Goal: Task Accomplishment & Management: Manage account settings

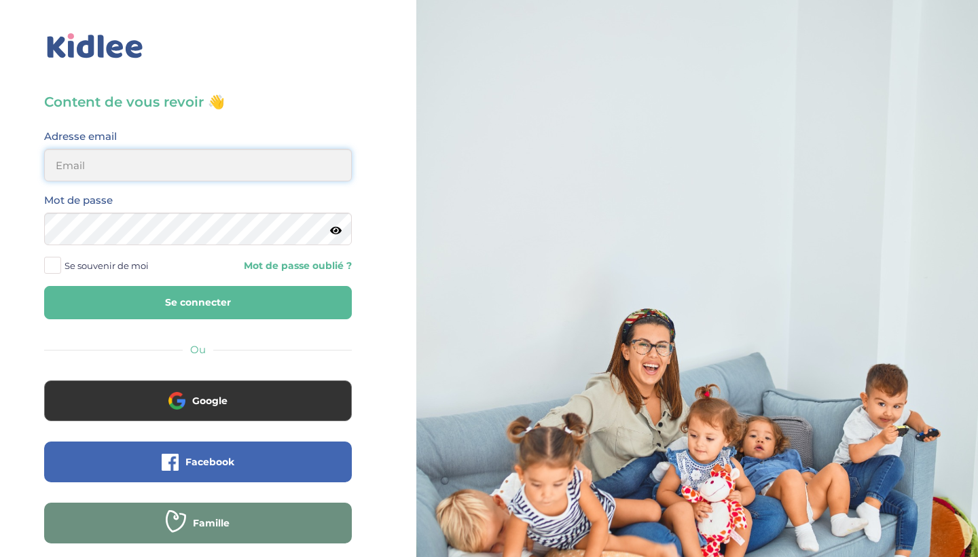
type input "[EMAIL_ADDRESS][DOMAIN_NAME]"
click at [198, 302] on button "Se connecter" at bounding box center [198, 302] width 308 height 33
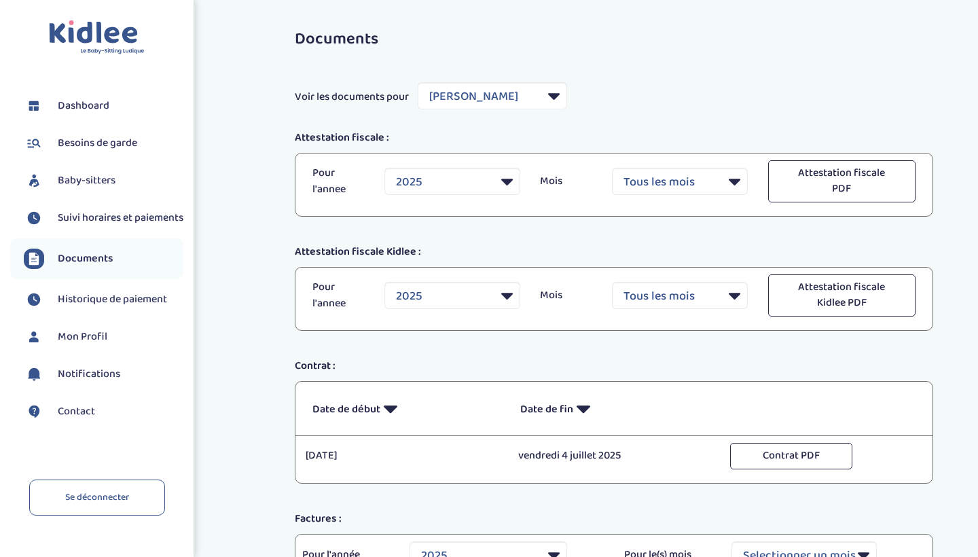
select select "40846"
select select "2025"
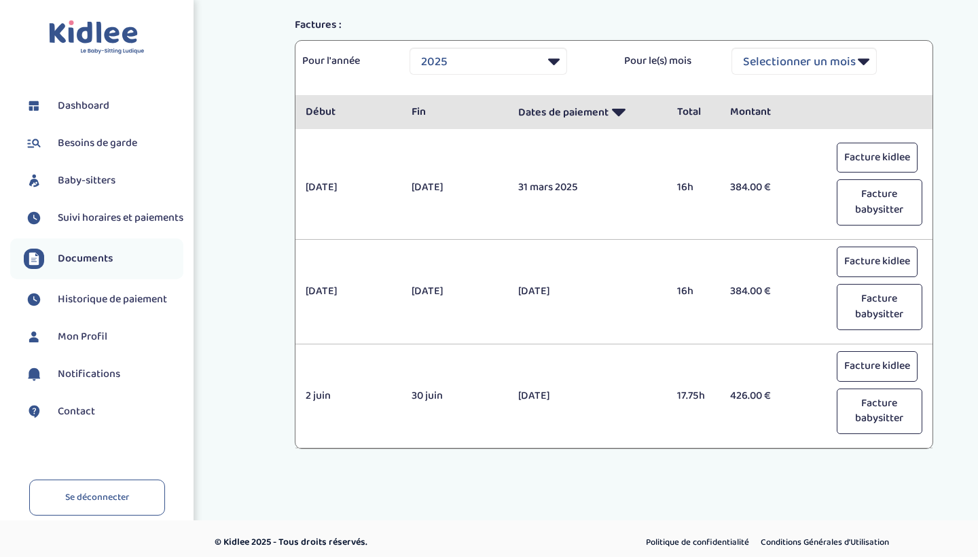
scroll to position [493, 0]
click at [103, 226] on span "Suivi horaires et paiements" at bounding box center [121, 218] width 126 height 16
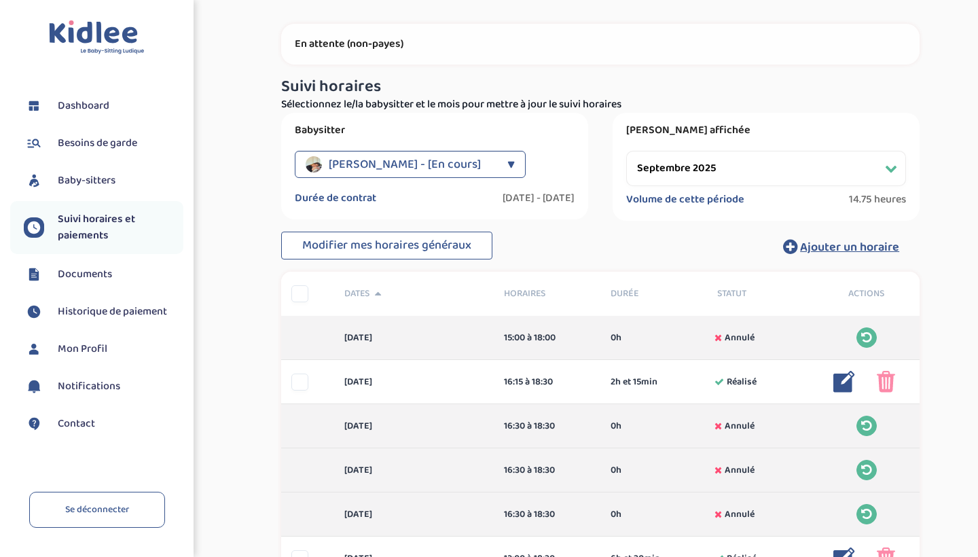
scroll to position [1, 0]
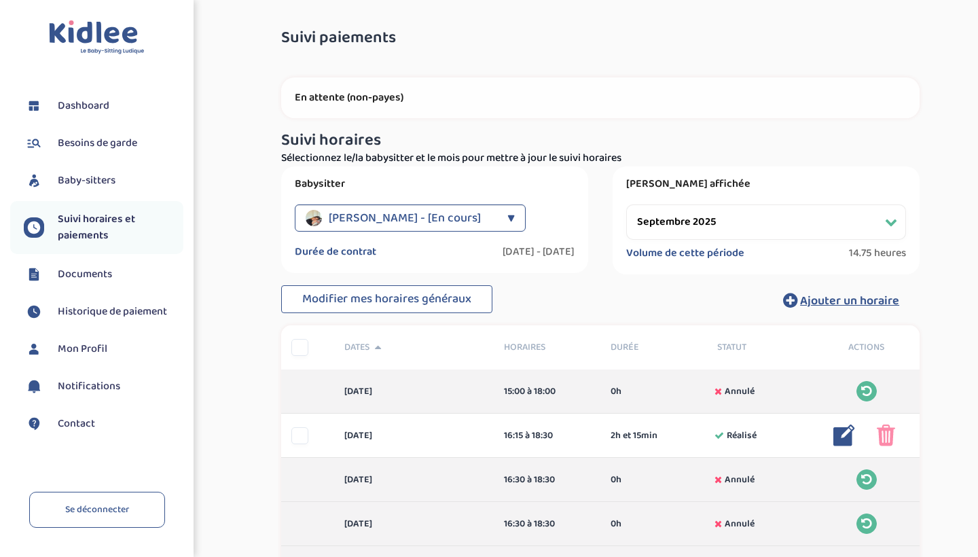
select select "octobre 2025"
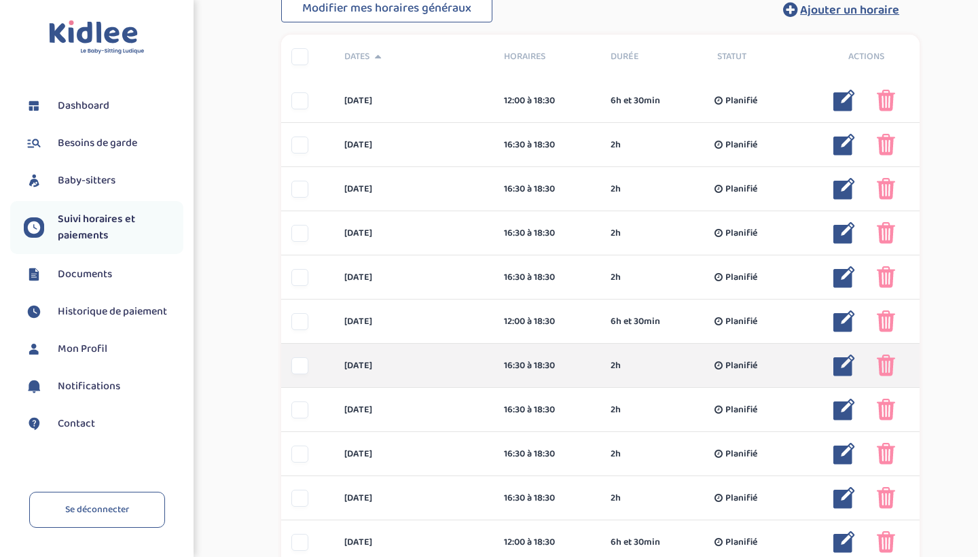
scroll to position [291, 0]
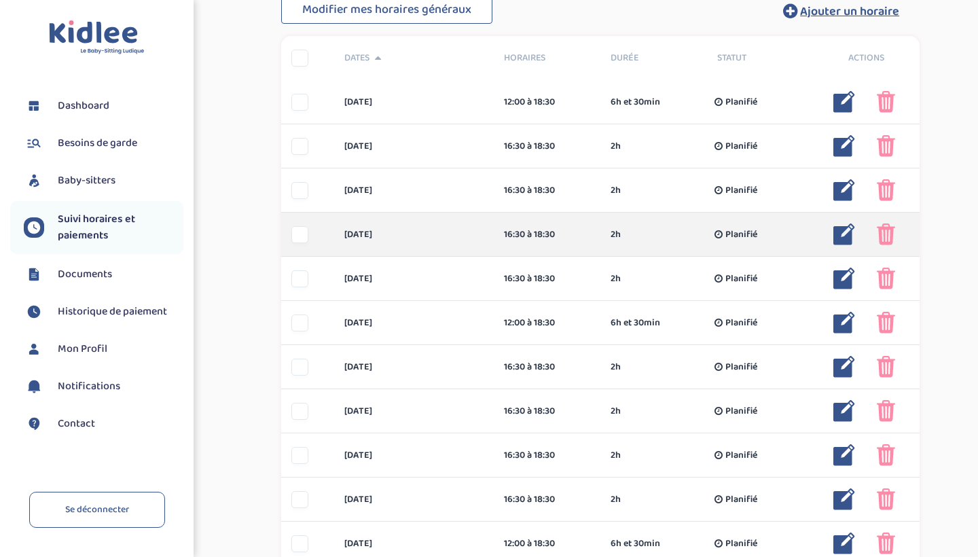
click at [847, 233] on img at bounding box center [844, 234] width 22 height 22
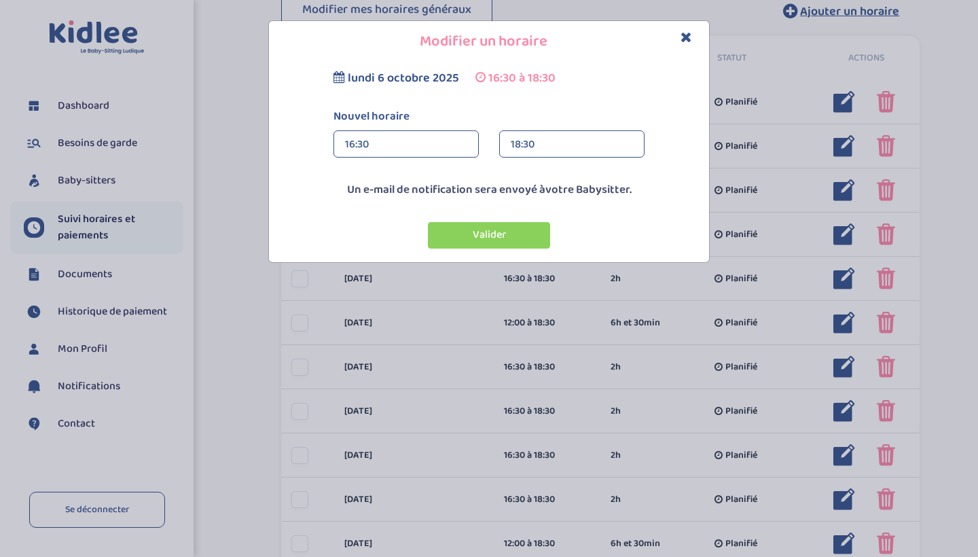
click at [466, 154] on div "16:30" at bounding box center [406, 144] width 122 height 27
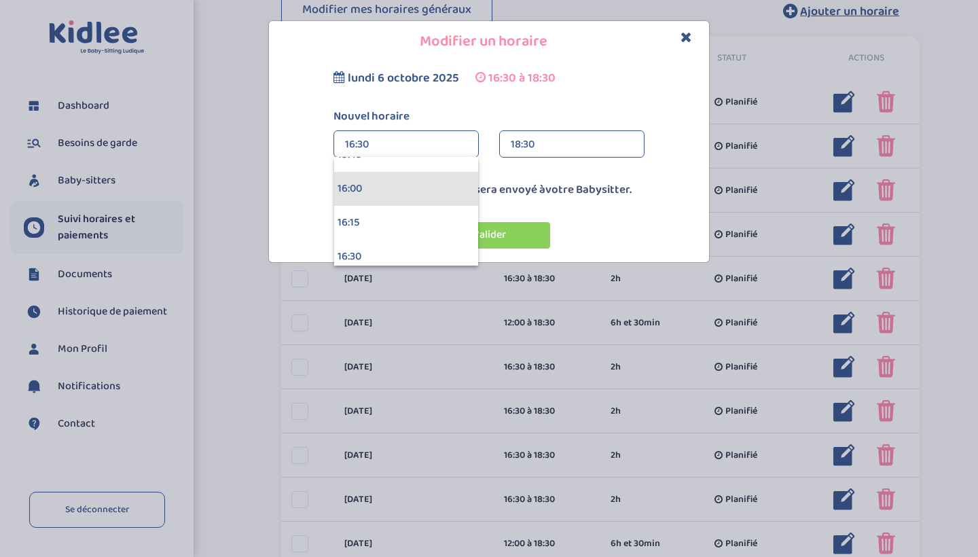
scroll to position [2162, 0]
click at [369, 185] on div "16:00" at bounding box center [406, 185] width 144 height 34
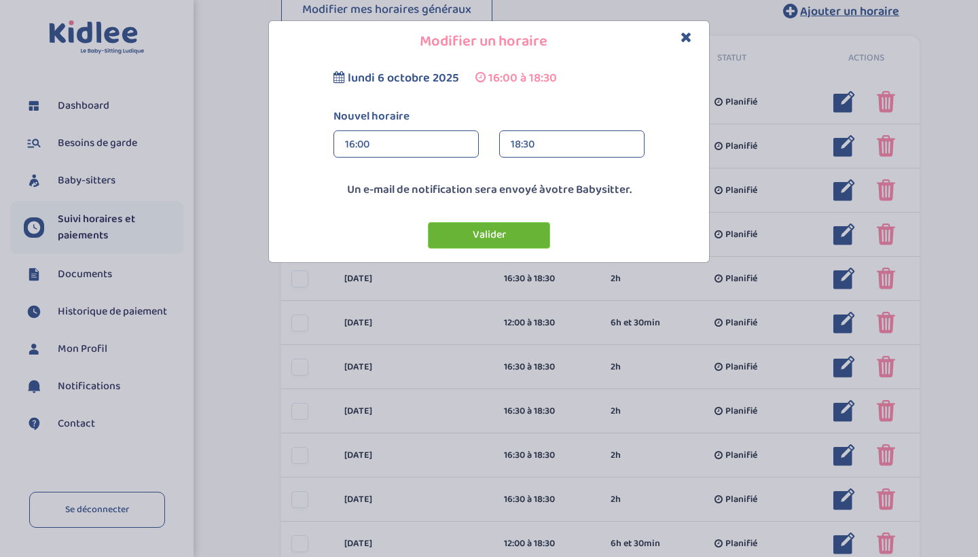
click at [466, 231] on button "Valider" at bounding box center [489, 235] width 122 height 26
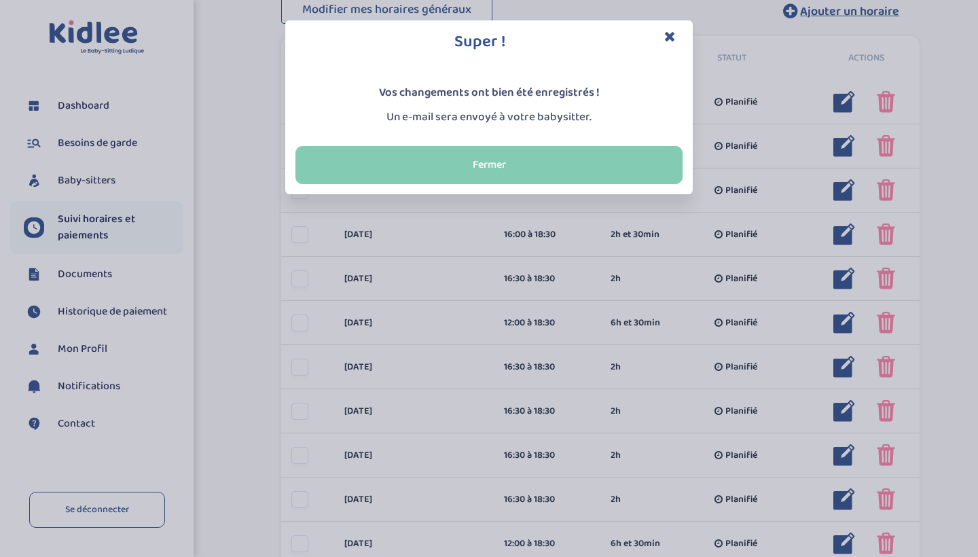
click at [515, 164] on button "Fermer" at bounding box center [488, 165] width 387 height 38
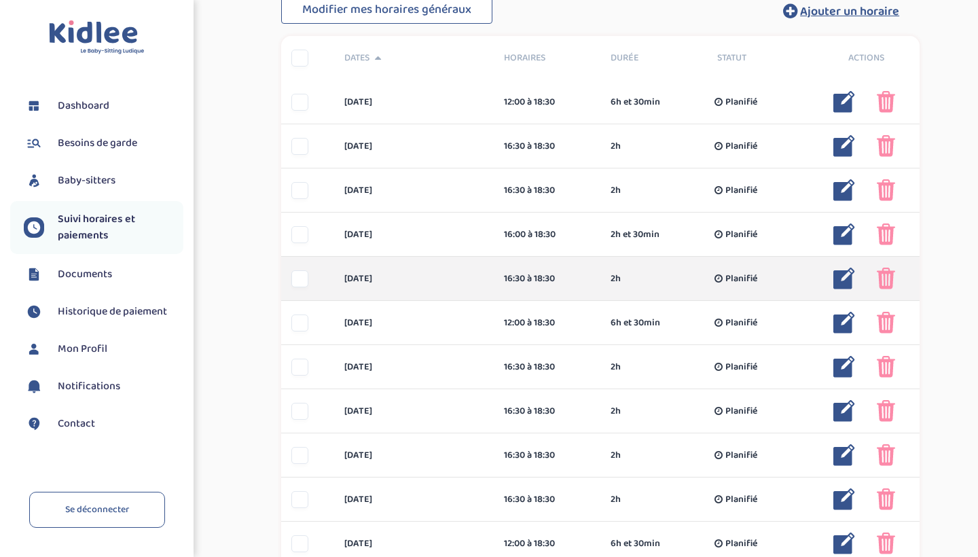
click at [512, 282] on div "16:30 à 18:30" at bounding box center [547, 279] width 86 height 14
click at [390, 276] on div "mardi 7 oct" at bounding box center [414, 279] width 160 height 14
click at [374, 276] on div "mardi 7 oct" at bounding box center [414, 279] width 160 height 14
click at [837, 278] on img at bounding box center [844, 278] width 22 height 22
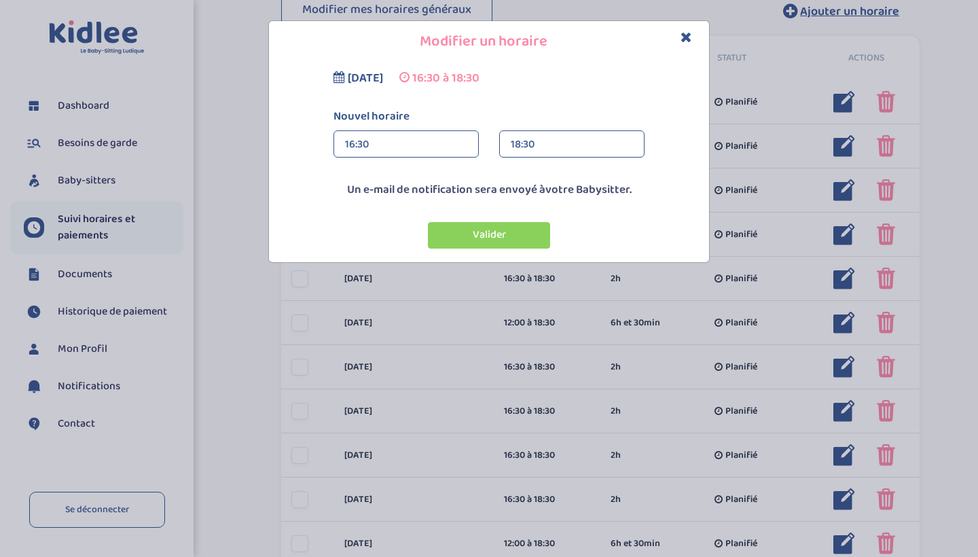
click at [459, 151] on div "16:30" at bounding box center [406, 144] width 122 height 27
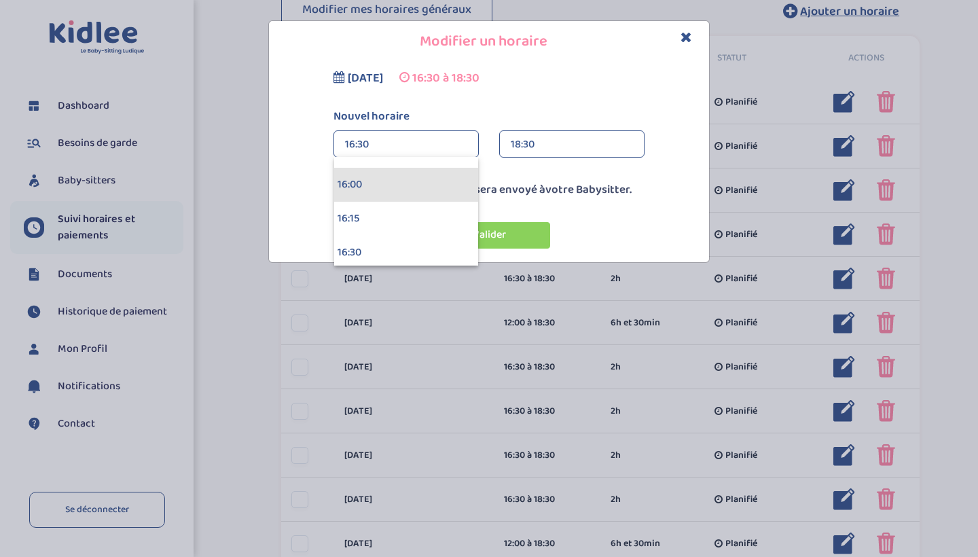
click at [422, 181] on div "16:00" at bounding box center [406, 185] width 144 height 34
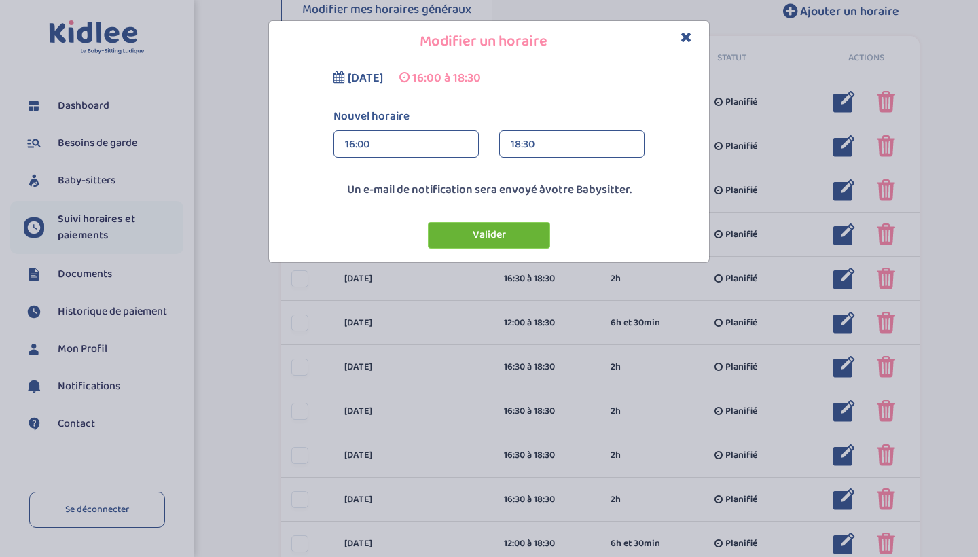
click at [483, 233] on button "Valider" at bounding box center [489, 235] width 122 height 26
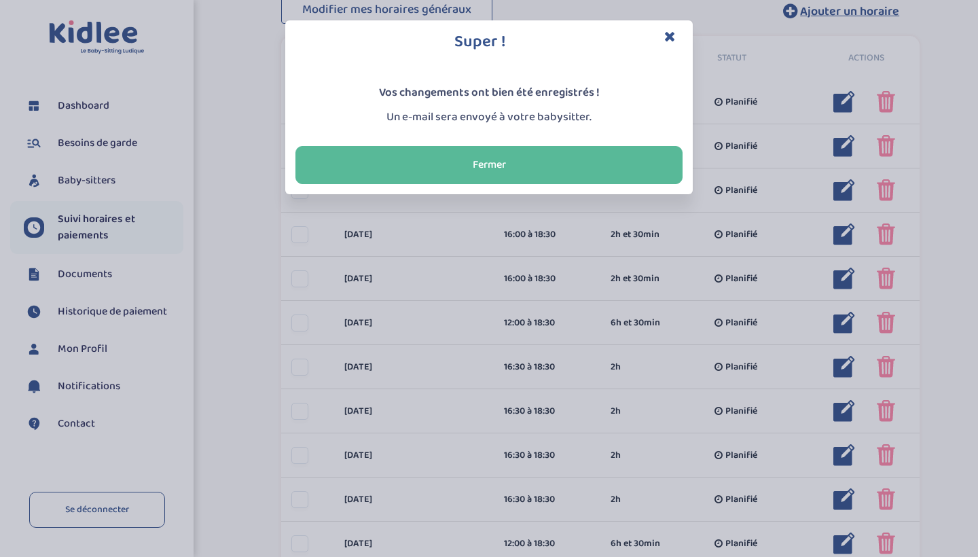
click at [674, 35] on icon "Close" at bounding box center [670, 36] width 12 height 14
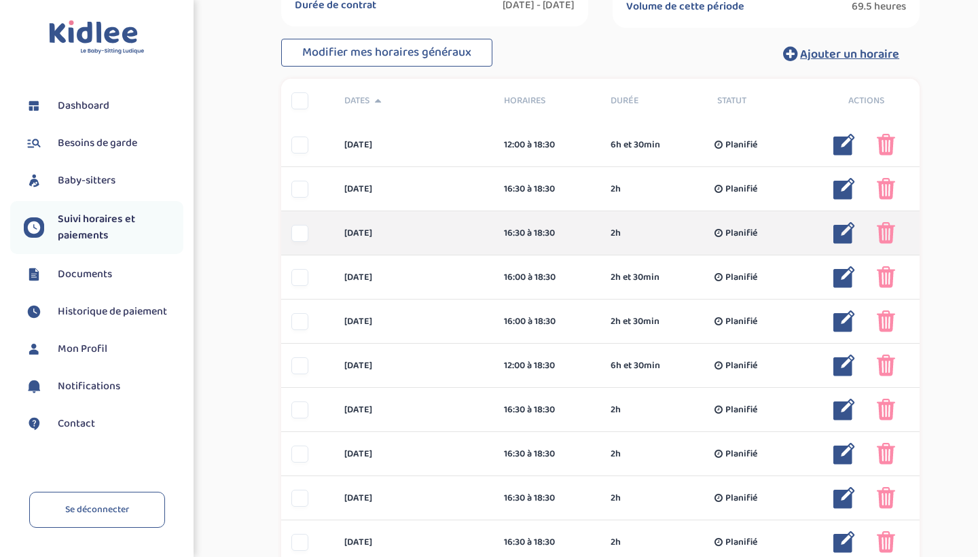
scroll to position [245, 0]
